Goal: Transaction & Acquisition: Obtain resource

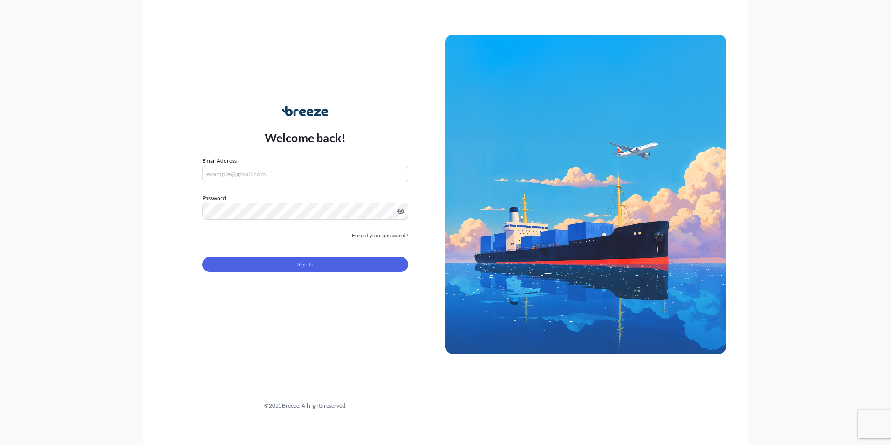
type input "[EMAIL_ADDRESS][DOMAIN_NAME]"
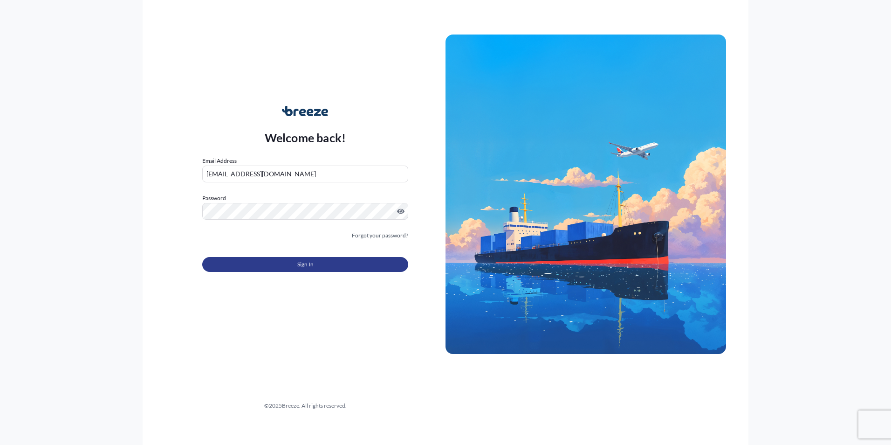
click at [261, 262] on button "Sign In" at bounding box center [305, 264] width 206 height 15
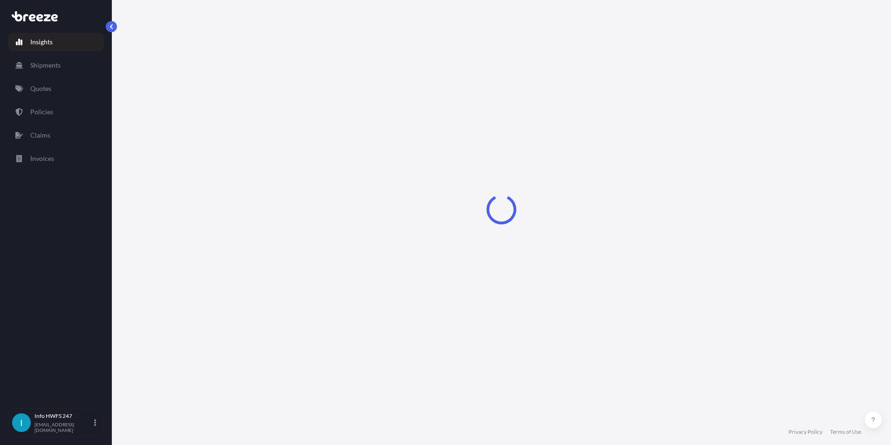
select select "2025"
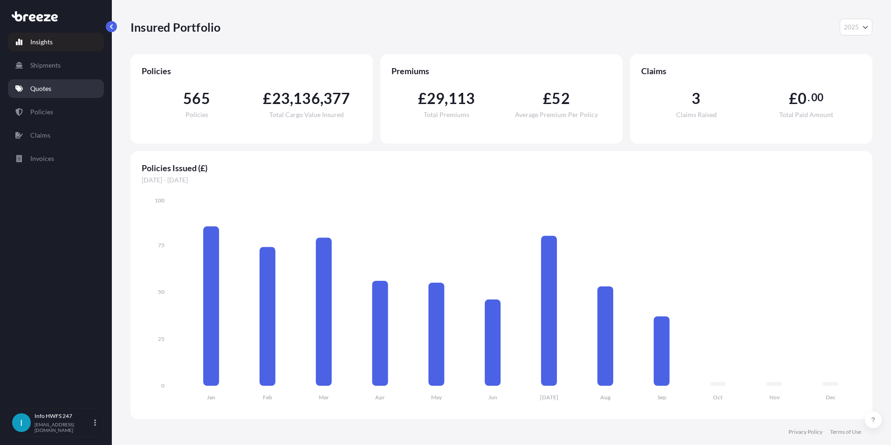
click at [65, 90] on link "Quotes" at bounding box center [56, 88] width 96 height 19
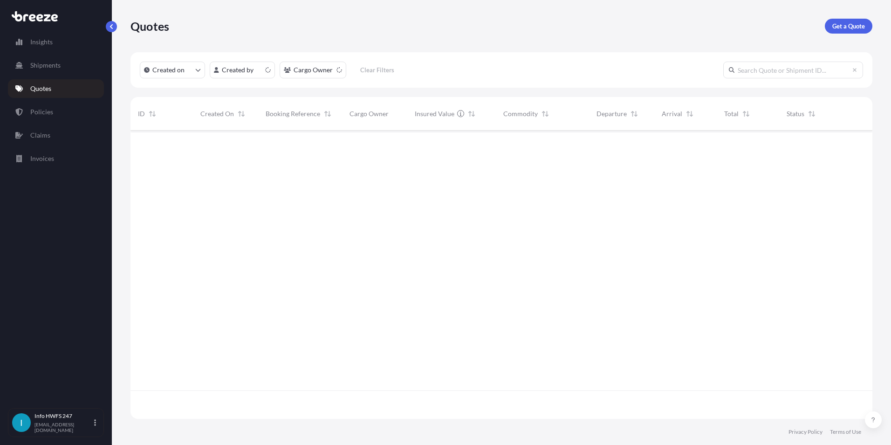
scroll to position [286, 735]
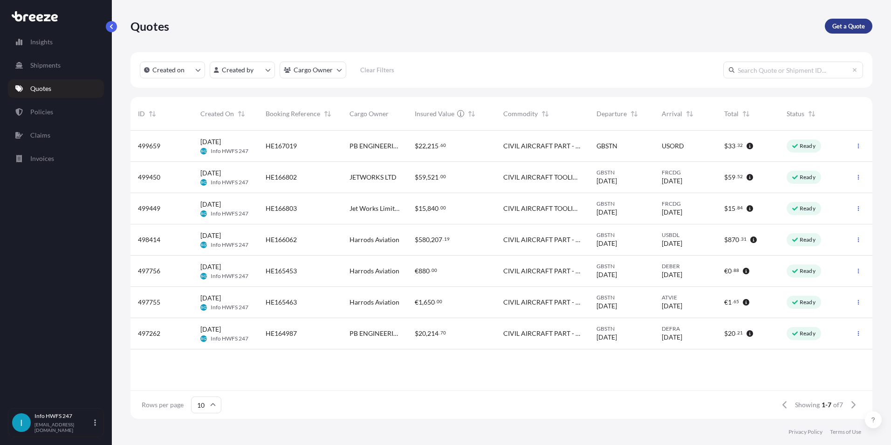
click at [841, 25] on p "Get a Quote" at bounding box center [848, 25] width 33 height 9
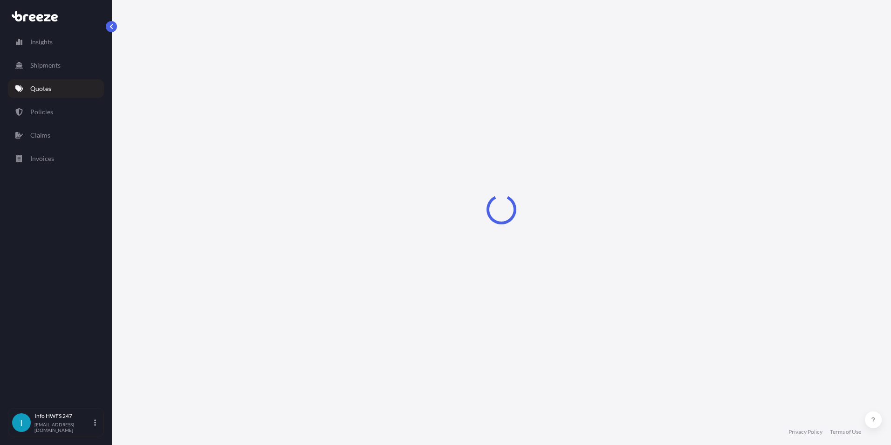
select select "Road"
select select "Air"
select select "1"
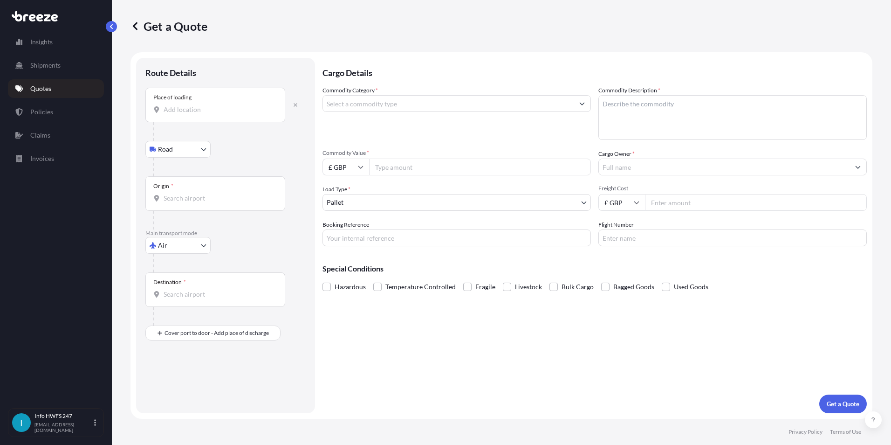
click at [206, 110] on input "Place of loading" at bounding box center [219, 109] width 110 height 9
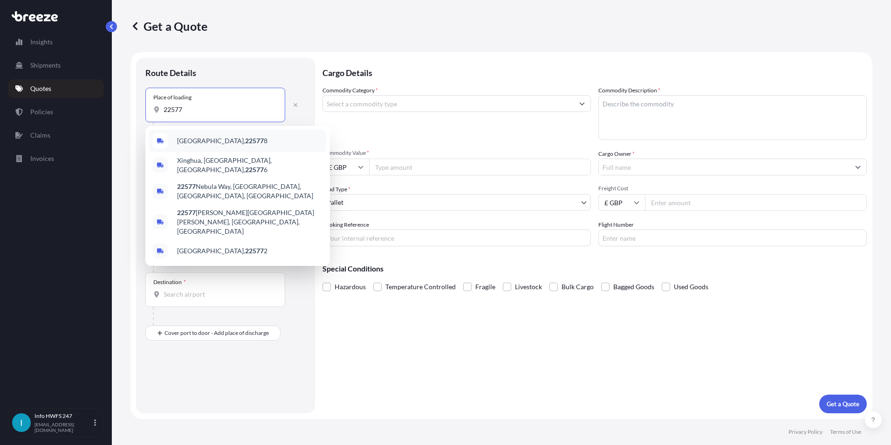
drag, startPoint x: 207, startPoint y: 110, endPoint x: 139, endPoint y: 105, distance: 67.8
click at [139, 105] on div "Route Details Place of loading [GEOGRAPHIC_DATA] Rail Origin * Main transport m…" at bounding box center [225, 235] width 179 height 355
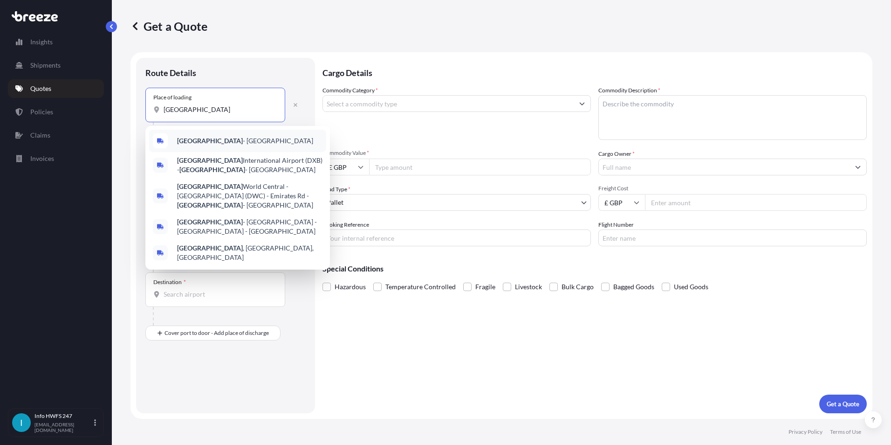
click at [207, 137] on span "[GEOGRAPHIC_DATA] - [GEOGRAPHIC_DATA]" at bounding box center [245, 140] width 136 height 9
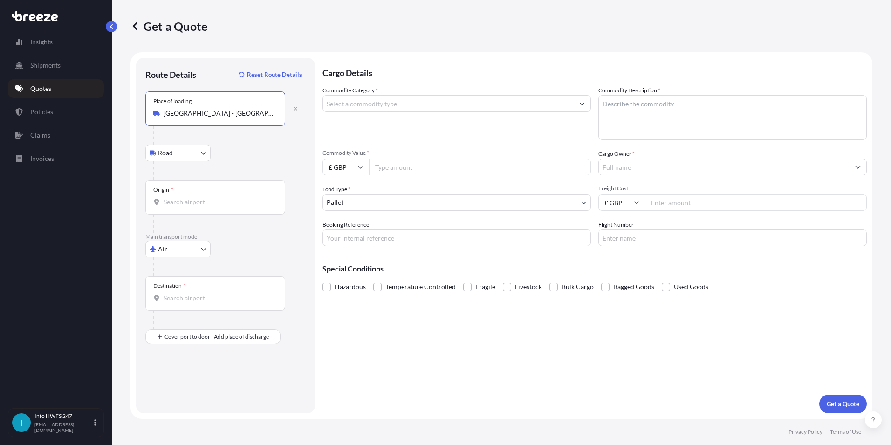
type input "[GEOGRAPHIC_DATA] - [GEOGRAPHIC_DATA]"
click at [199, 158] on body "0 options available. 5 options available. 0 options available. 5 options availa…" at bounding box center [445, 222] width 891 height 445
click at [222, 198] on input "Origin *" at bounding box center [219, 201] width 110 height 9
click at [220, 237] on span "AE DXB - [GEOGRAPHIC_DATA], [GEOGRAPHIC_DATA]" at bounding box center [249, 235] width 145 height 19
type input "AEDXB - [GEOGRAPHIC_DATA], [GEOGRAPHIC_DATA]"
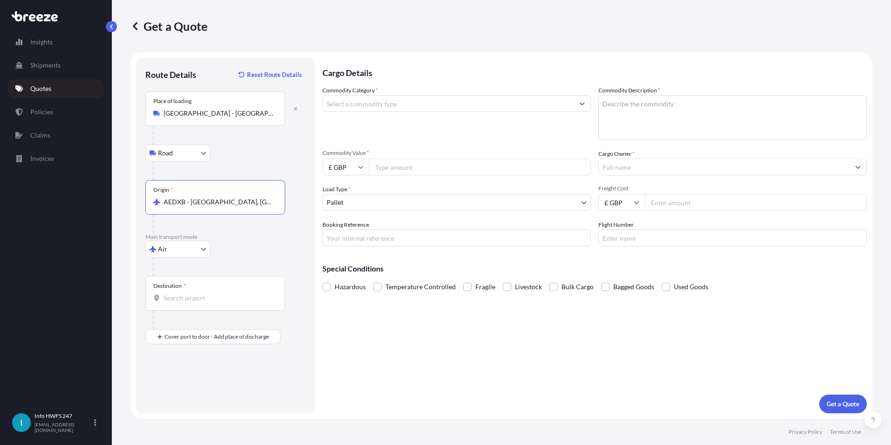
click at [183, 290] on div "Destination *" at bounding box center [215, 293] width 140 height 34
click at [183, 293] on input "Destination *" at bounding box center [219, 297] width 110 height 9
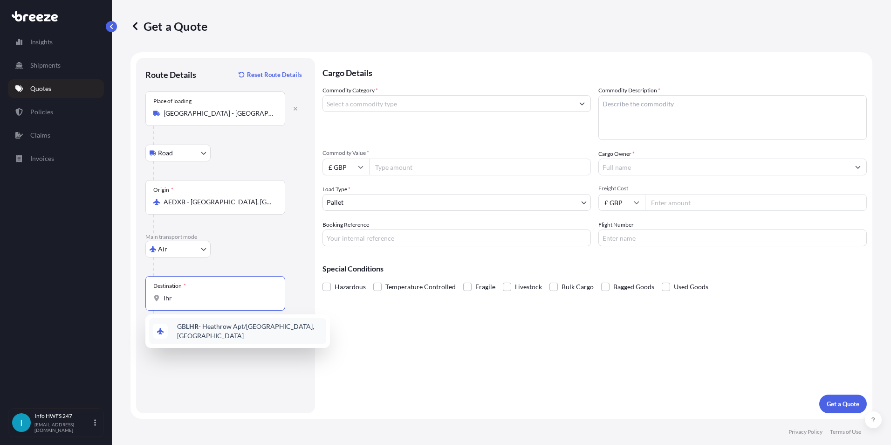
click at [201, 331] on span "GB LHR - Heathrow Apt/[GEOGRAPHIC_DATA], [GEOGRAPHIC_DATA]" at bounding box center [249, 331] width 145 height 19
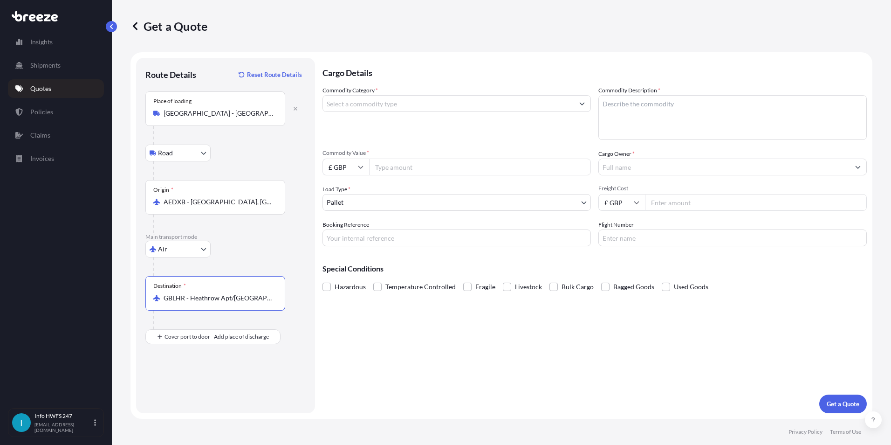
type input "GBLHR - Heathrow Apt/[GEOGRAPHIC_DATA], [GEOGRAPHIC_DATA]"
click at [194, 352] on div at bounding box center [229, 355] width 153 height 19
click at [186, 374] on div "Place of Discharge" at bounding box center [175, 374] width 45 height 7
click at [186, 382] on input "Place of Discharge" at bounding box center [219, 386] width 110 height 9
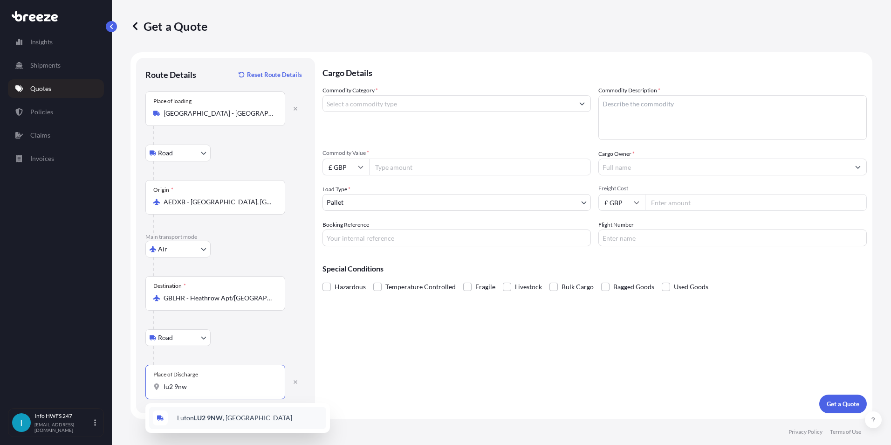
click at [241, 413] on div "[STREET_ADDRESS]" at bounding box center [237, 417] width 177 height 22
type input "[STREET_ADDRESS]"
click at [374, 105] on input "Commodity Category *" at bounding box center [448, 103] width 251 height 17
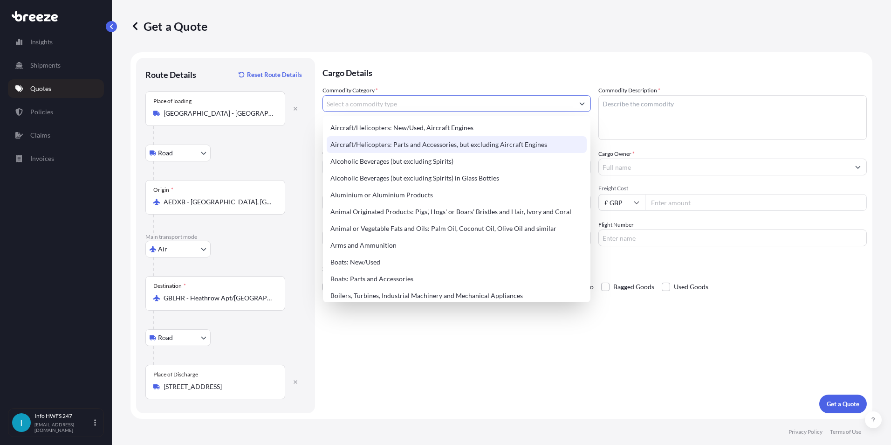
click at [375, 141] on div "Aircraft/Helicopters: Parts and Accessories, but excluding Aircraft Engines" at bounding box center [457, 144] width 260 height 17
type input "Aircraft/Helicopters: Parts and Accessories, but excluding Aircraft Engines"
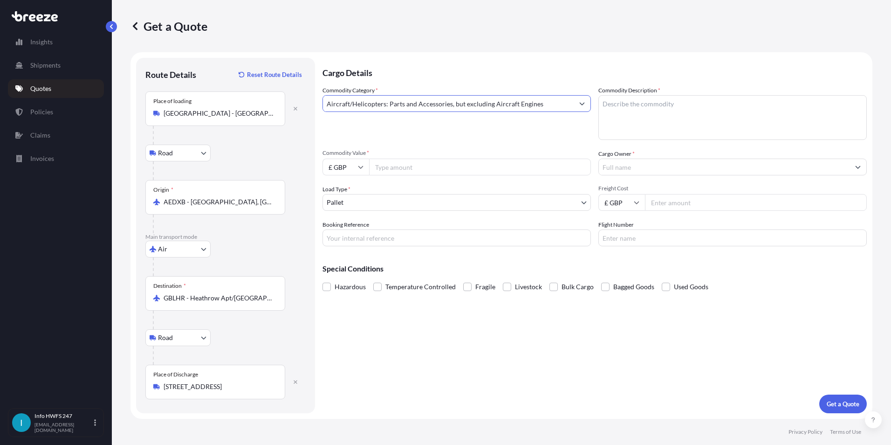
click at [656, 104] on textarea "Commodity Description *" at bounding box center [732, 117] width 268 height 45
type textarea "CIVIL AIRCRAFT PARTS - UNIT HORIZONTAL STAB TRIM CONTROL"
click at [636, 159] on div "Cargo Owner *" at bounding box center [732, 162] width 268 height 26
click at [642, 163] on input "Cargo Owner *" at bounding box center [724, 166] width 251 height 17
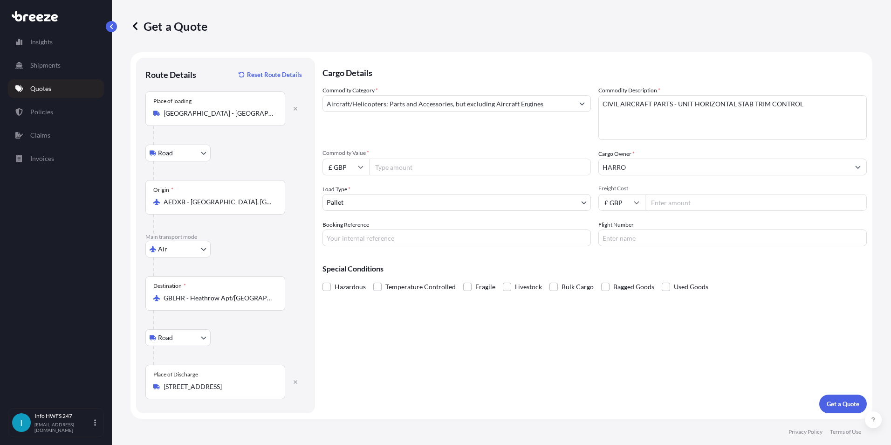
click at [681, 163] on input "HARRO" at bounding box center [724, 166] width 251 height 17
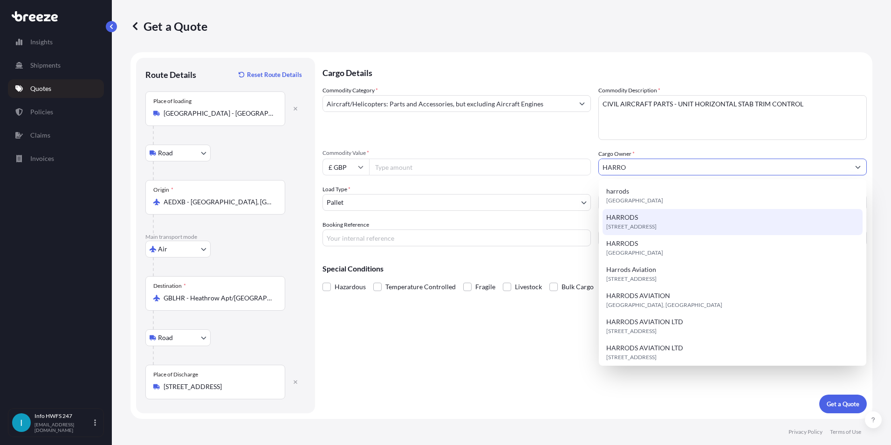
click at [634, 227] on span "[STREET_ADDRESS]" at bounding box center [631, 226] width 50 height 9
type input "HARRODS"
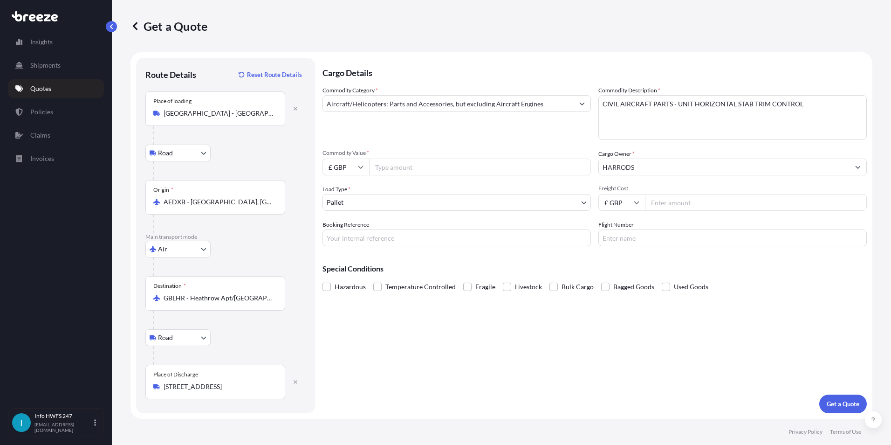
click at [404, 168] on input "Commodity Value *" at bounding box center [480, 166] width 222 height 17
click at [357, 165] on input "£ GBP" at bounding box center [346, 166] width 47 height 17
click at [347, 191] on div "$ USD" at bounding box center [345, 190] width 39 height 18
type input "$ USD"
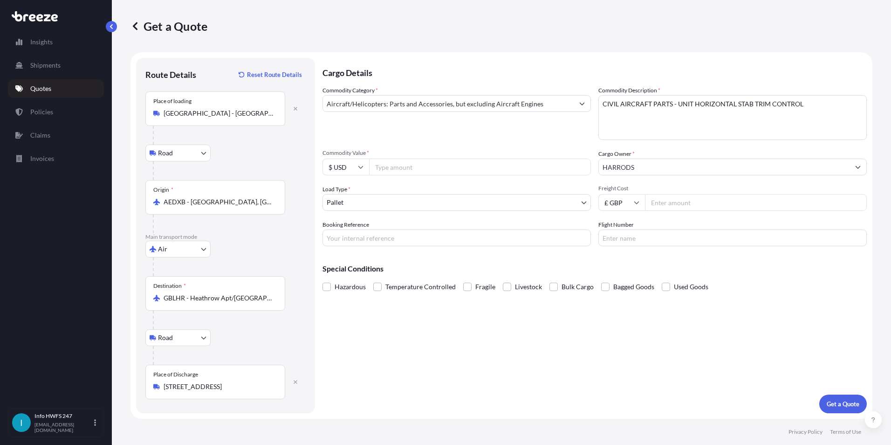
click at [393, 173] on input "Commodity Value *" at bounding box center [480, 166] width 222 height 17
type input "25314"
click at [392, 239] on input "Booking Reference" at bounding box center [457, 237] width 268 height 17
type input "HIO16"
click at [819, 394] on button "Get a Quote" at bounding box center [843, 403] width 48 height 19
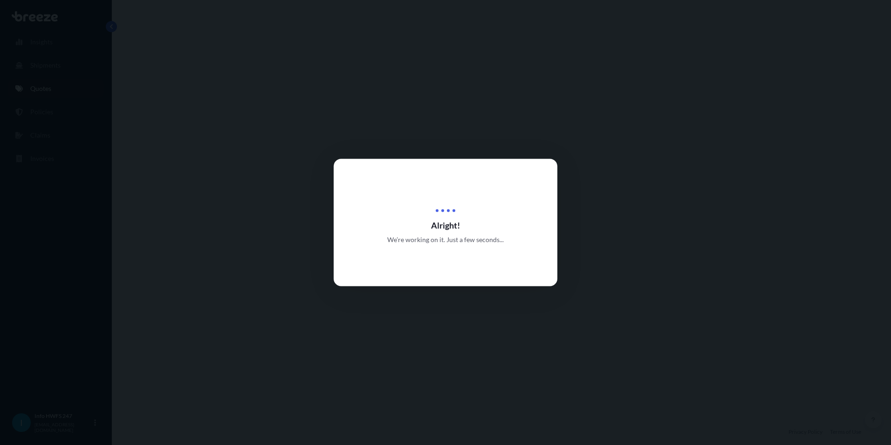
select select "Road"
select select "Air"
select select "Road"
select select "1"
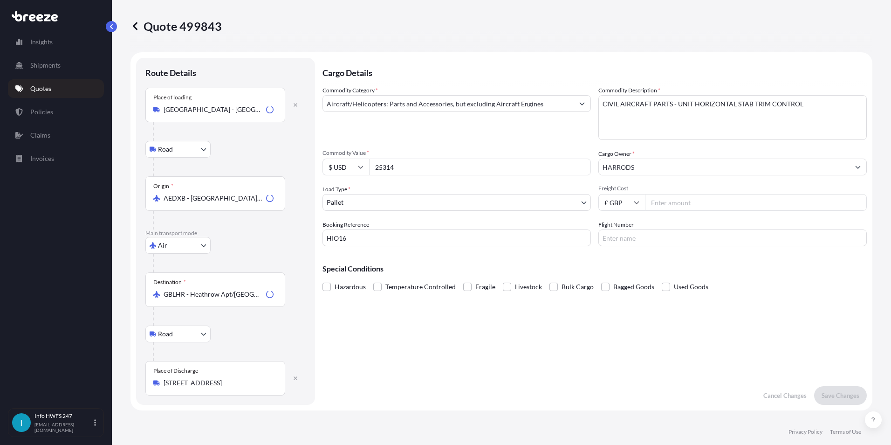
scroll to position [373, 0]
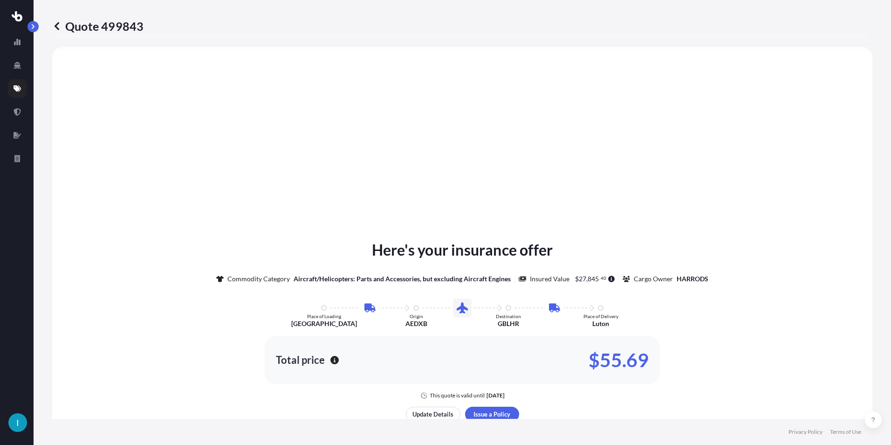
click at [37, 29] on button "button" at bounding box center [32, 26] width 11 height 11
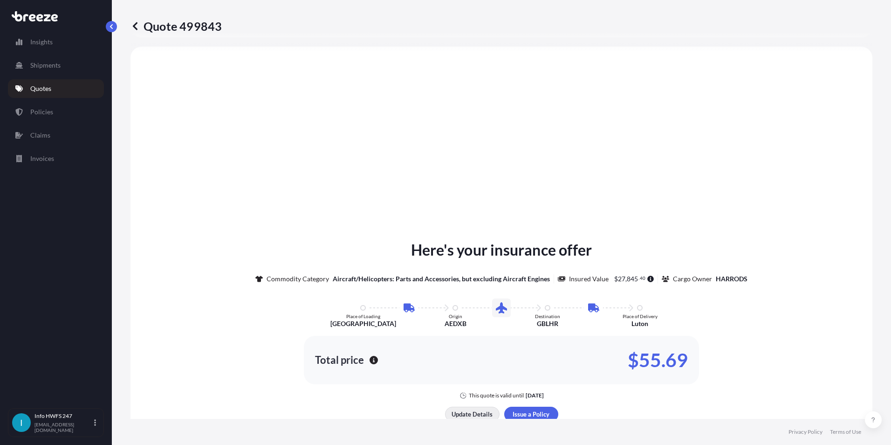
click at [467, 416] on p "Update Details" at bounding box center [472, 413] width 41 height 9
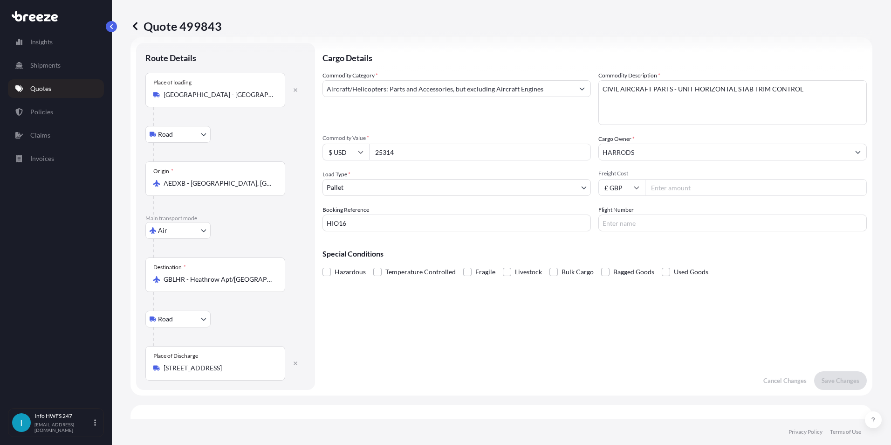
drag, startPoint x: 378, startPoint y: 227, endPoint x: 286, endPoint y: 226, distance: 91.4
click at [286, 226] on form "Route Details Place of loading [GEOGRAPHIC_DATA] - [GEOGRAPHIC_DATA] Road Road …" at bounding box center [502, 216] width 742 height 358
type input "HI167062"
click at [625, 222] on input "Flight Number" at bounding box center [732, 222] width 268 height 17
type input "EK0007"
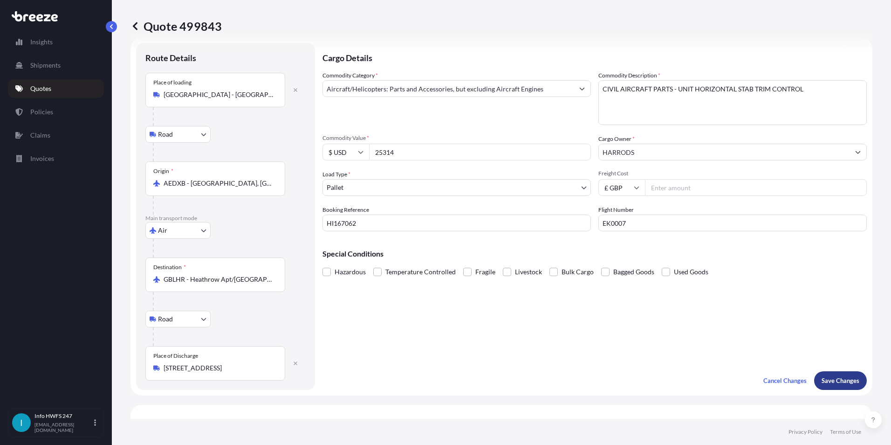
click at [839, 384] on p "Save Changes" at bounding box center [841, 380] width 38 height 9
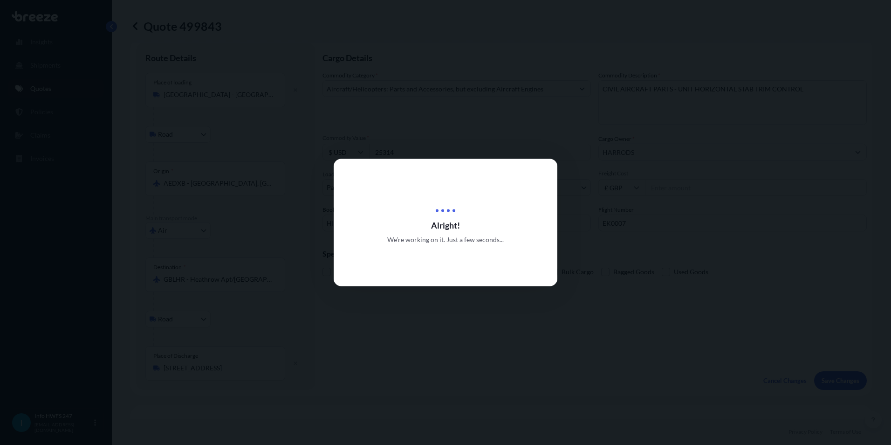
scroll to position [373, 0]
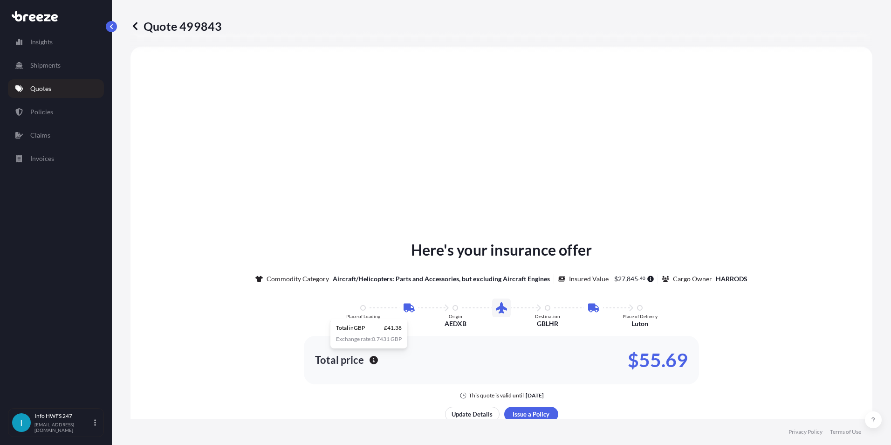
select select "Road"
select select "Air"
select select "Road"
select select "1"
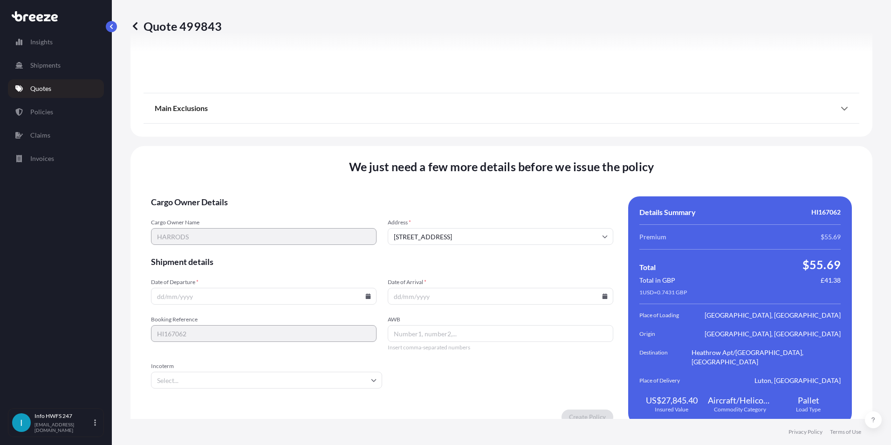
drag, startPoint x: 217, startPoint y: 305, endPoint x: 304, endPoint y: 298, distance: 87.4
click at [217, 302] on form "Cargo Owner Details Cargo Owner Name [PERSON_NAME] Address * [GEOGRAPHIC_DATA],…" at bounding box center [382, 310] width 462 height 228
click at [367, 292] on input "Date of Departure *" at bounding box center [264, 296] width 226 height 17
click at [367, 293] on icon at bounding box center [368, 296] width 5 height 6
click at [245, 219] on button "24" at bounding box center [241, 221] width 15 height 15
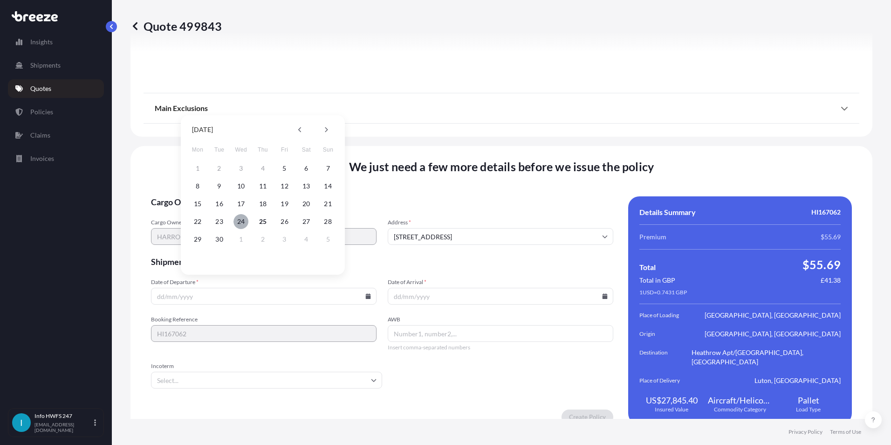
type input "[DATE]"
click at [603, 293] on icon at bounding box center [605, 296] width 5 height 6
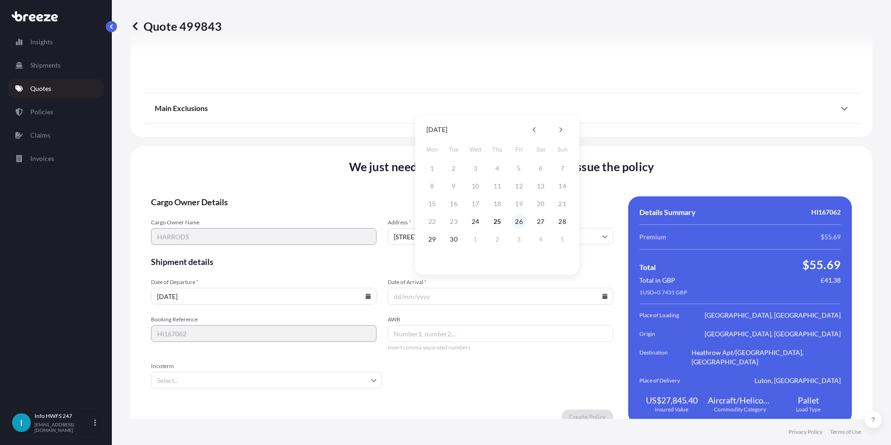
click at [515, 225] on button "26" at bounding box center [519, 221] width 15 height 15
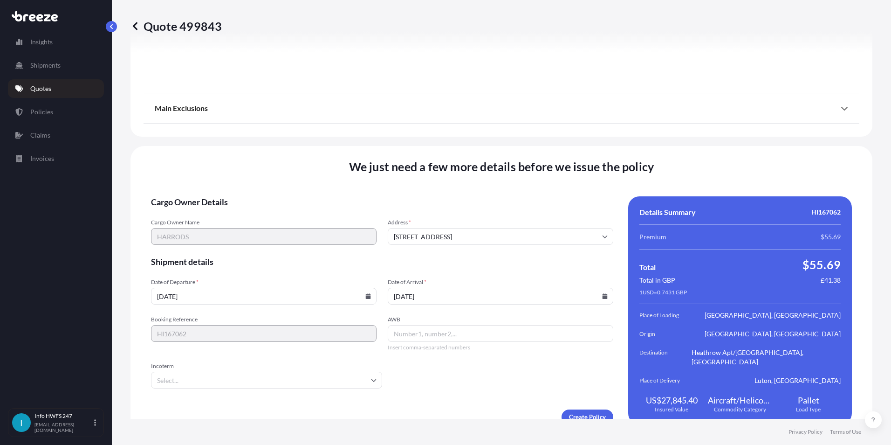
type input "[DATE]"
click at [397, 325] on input "AWB" at bounding box center [501, 333] width 226 height 17
type input "0"
type input "17618296375"
click at [278, 371] on input "Incoterm" at bounding box center [266, 379] width 231 height 17
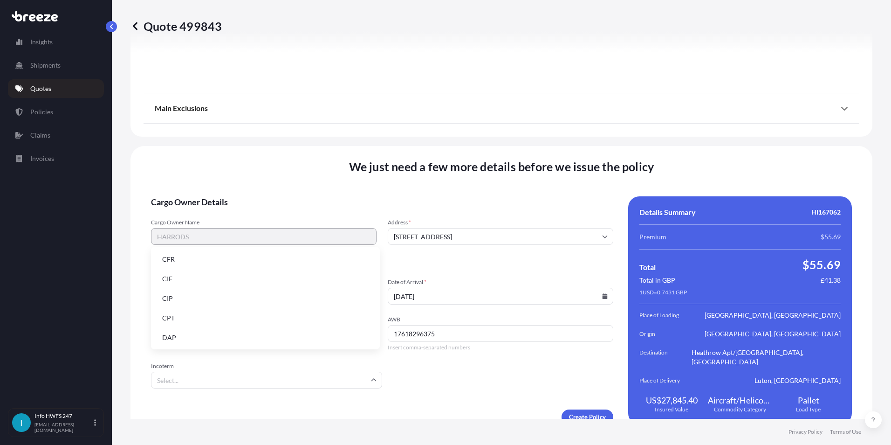
scroll to position [118, 0]
click at [181, 279] on li "EXW" at bounding box center [265, 278] width 221 height 18
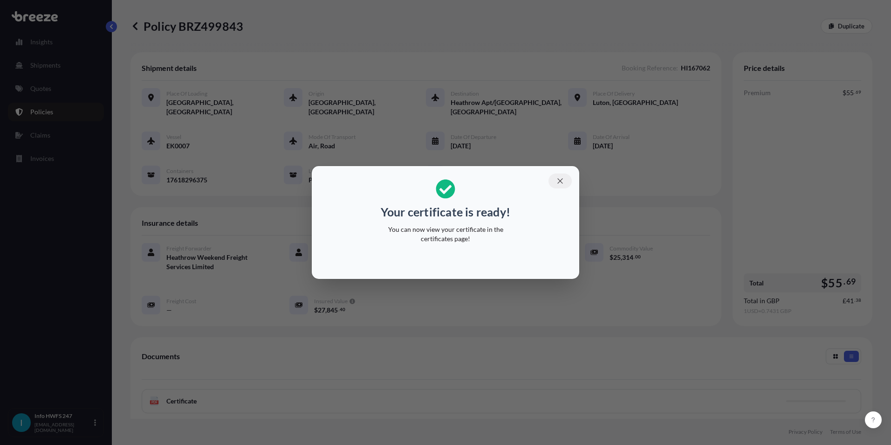
click at [557, 179] on icon "button" at bounding box center [560, 181] width 8 height 8
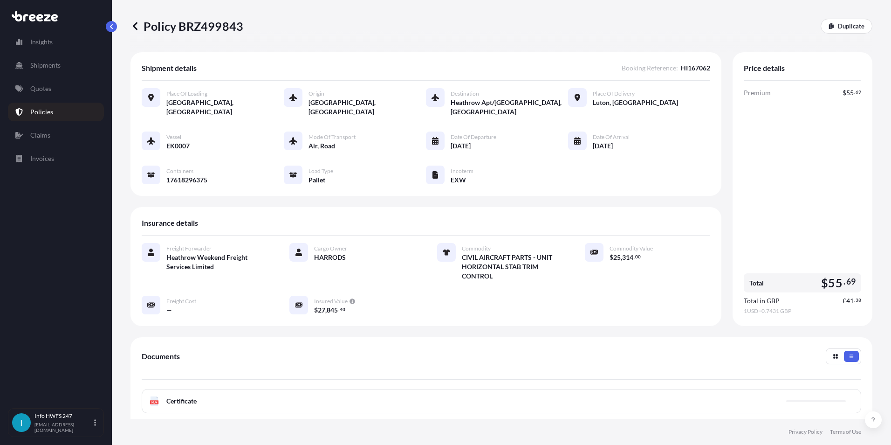
click at [233, 399] on div "PDF Certificate" at bounding box center [502, 401] width 720 height 24
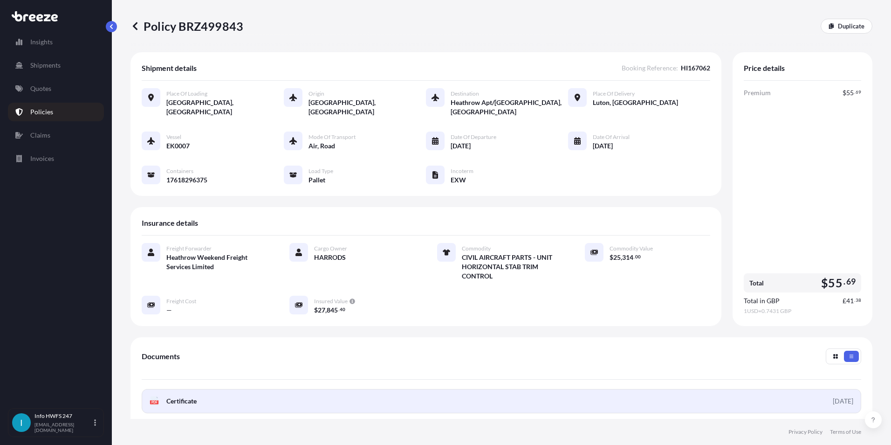
click at [191, 407] on link "PDF Certificate [DATE]" at bounding box center [502, 401] width 720 height 24
